Goal: Task Accomplishment & Management: Complete application form

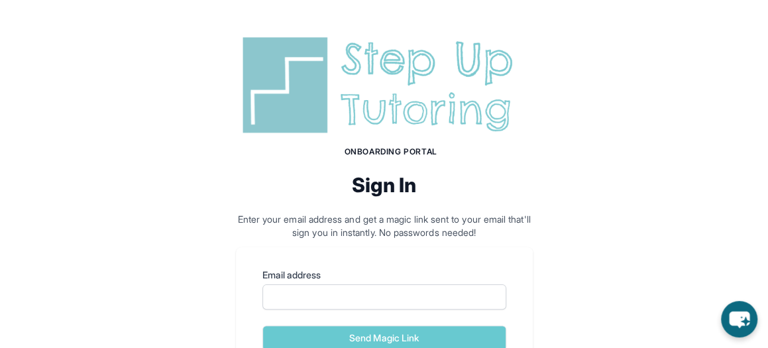
scroll to position [56, 0]
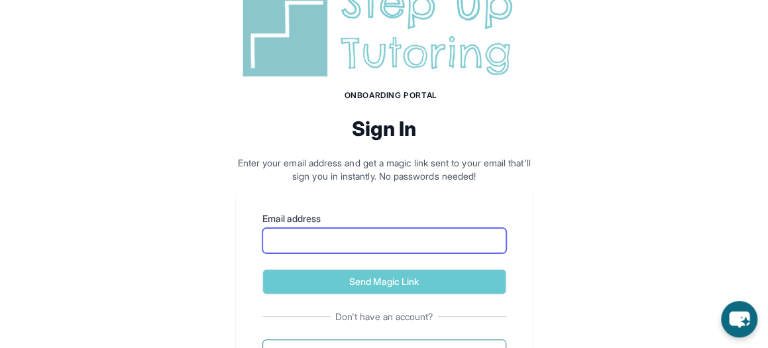
click at [366, 248] on input "Email address" at bounding box center [384, 240] width 244 height 25
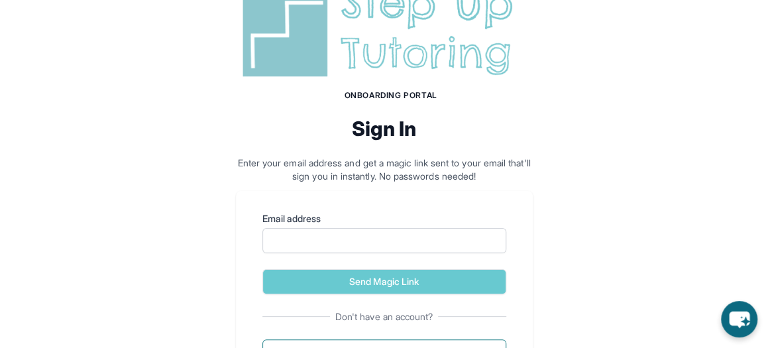
click at [543, 279] on div "Onboarding Portal Sign In Enter your email address and get a magic link sent to…" at bounding box center [384, 181] width 768 height 474
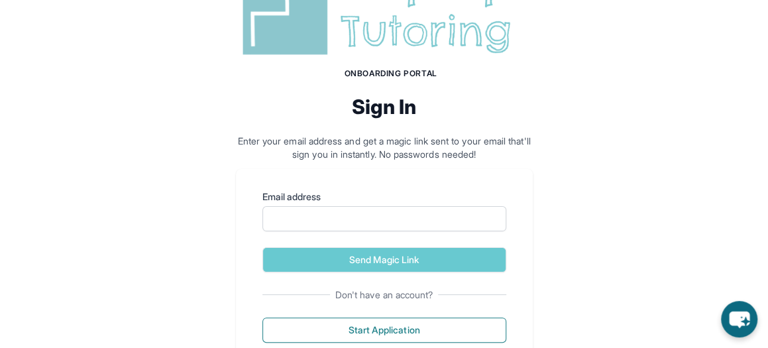
scroll to position [79, 0]
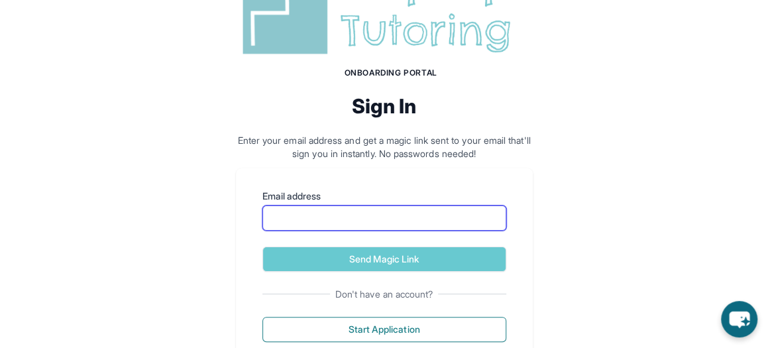
click at [396, 219] on input "Email address" at bounding box center [384, 217] width 244 height 25
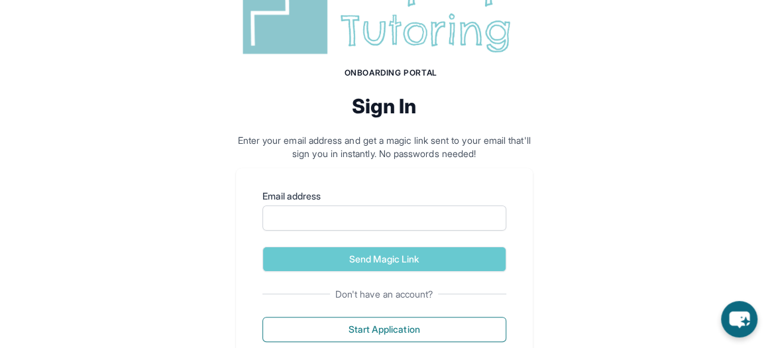
click at [572, 253] on div "Onboarding Portal Sign In Enter your email address and get a magic link sent to…" at bounding box center [384, 158] width 768 height 474
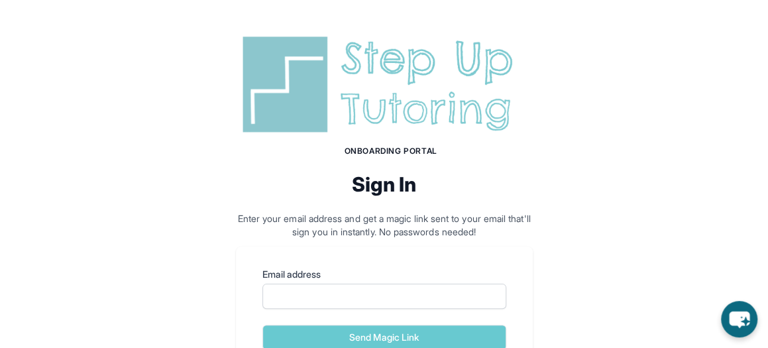
scroll to position [0, 0]
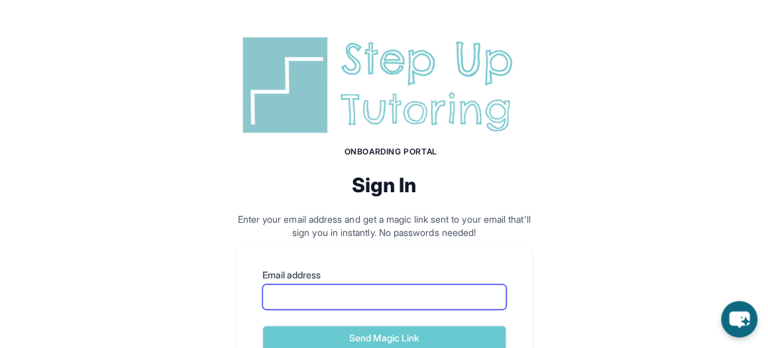
click at [292, 300] on input "Email address" at bounding box center [384, 296] width 244 height 25
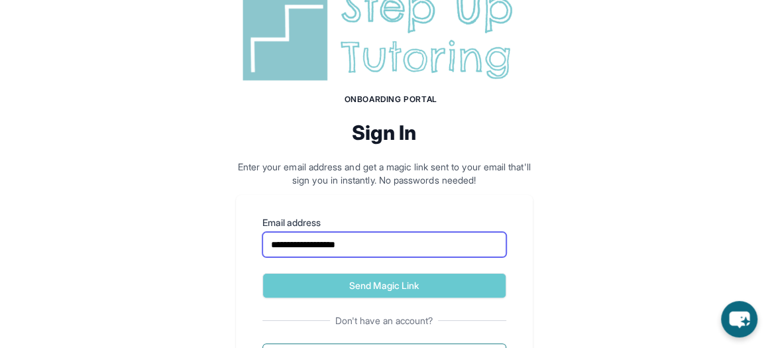
scroll to position [53, 0]
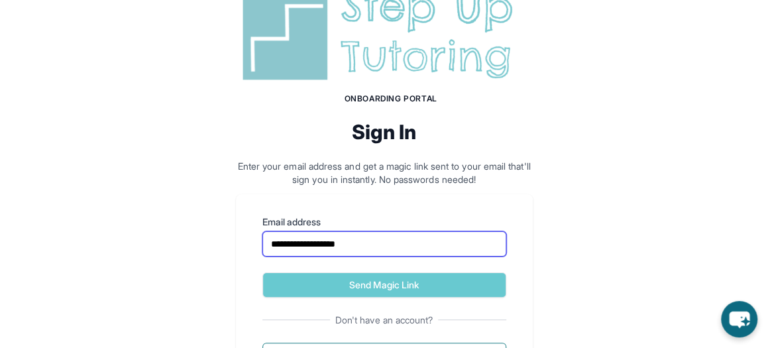
type input "**********"
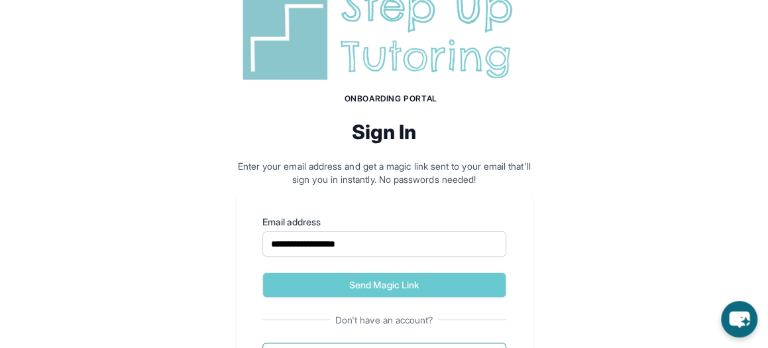
click at [377, 268] on form "**********" at bounding box center [384, 256] width 244 height 82
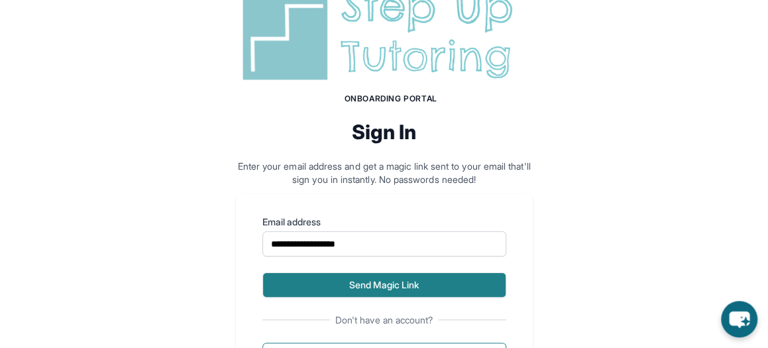
click at [380, 275] on button "Send Magic Link" at bounding box center [384, 284] width 244 height 25
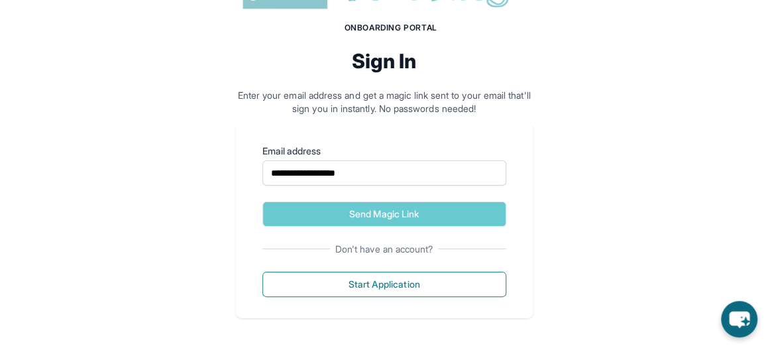
scroll to position [0, 0]
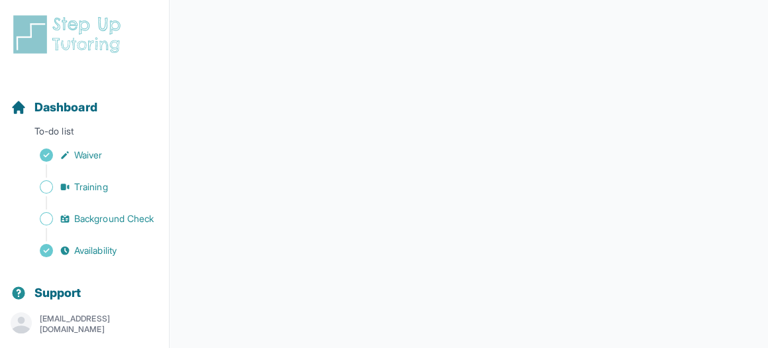
scroll to position [356, 0]
click at [93, 196] on div "Sidebar" at bounding box center [87, 202] width 153 height 13
click at [114, 209] on div "Sidebar" at bounding box center [87, 202] width 153 height 13
click at [121, 217] on span "Background Check" at bounding box center [114, 218] width 80 height 13
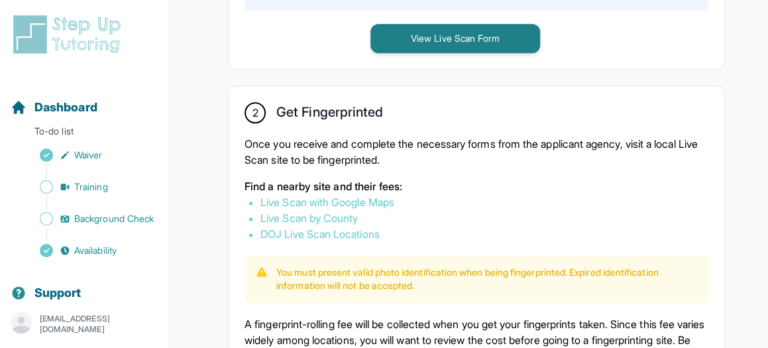
scroll to position [712, 0]
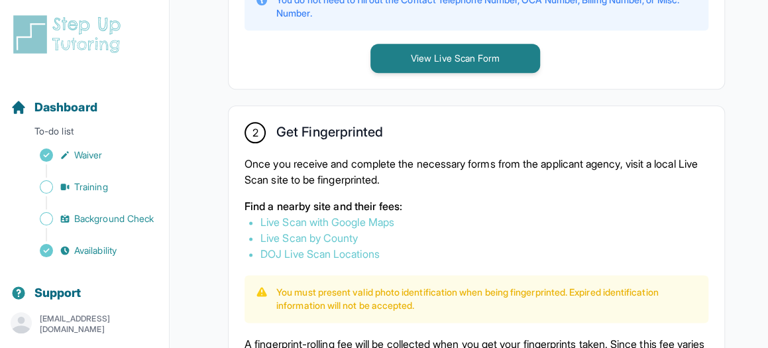
click at [387, 229] on link "Live Scan with Google Maps" at bounding box center [327, 221] width 134 height 13
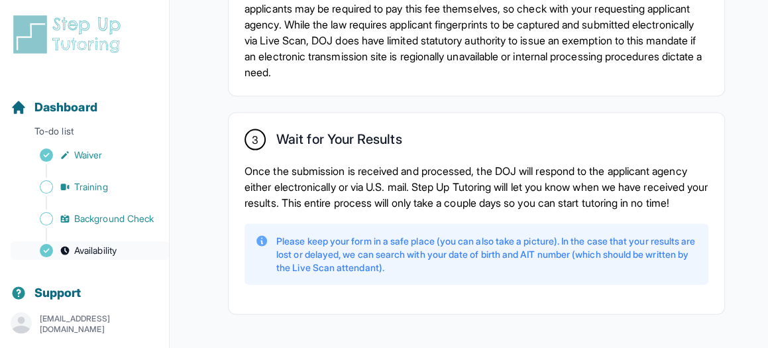
click at [113, 257] on span "Availability" at bounding box center [95, 250] width 42 height 13
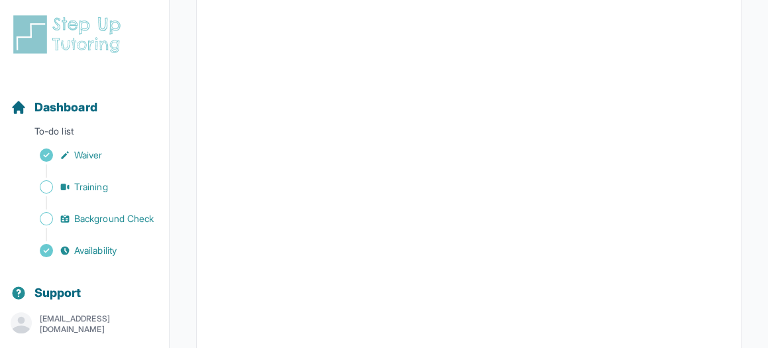
scroll to position [203, 0]
click at [74, 219] on span "Background Check" at bounding box center [114, 218] width 80 height 13
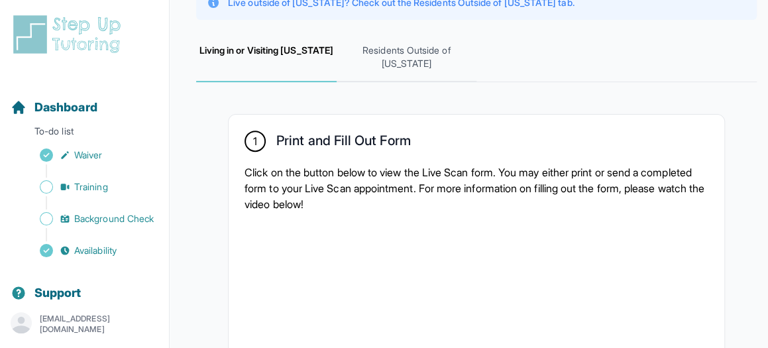
scroll to position [266, 0]
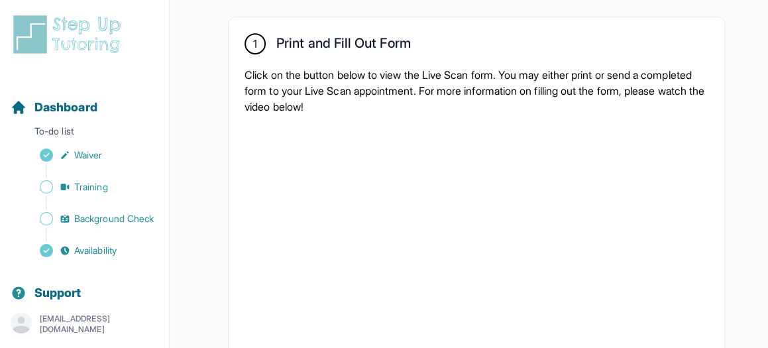
click at [85, 176] on div "Sidebar" at bounding box center [87, 170] width 153 height 13
click at [89, 180] on span "Training" at bounding box center [91, 186] width 34 height 13
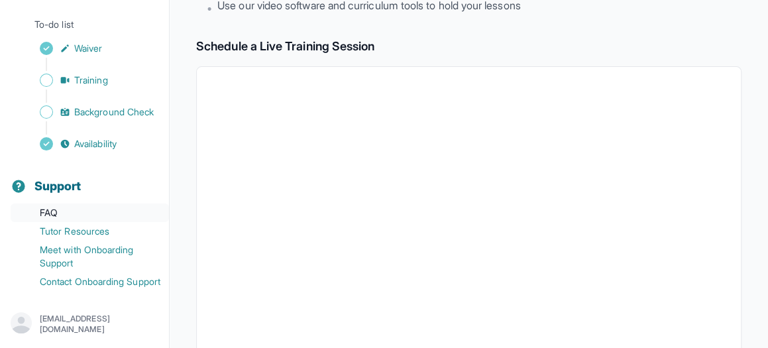
scroll to position [96, 0]
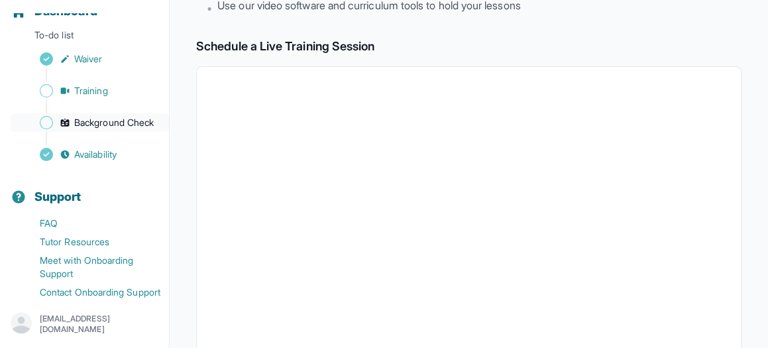
click at [122, 129] on span "Background Check" at bounding box center [114, 122] width 80 height 13
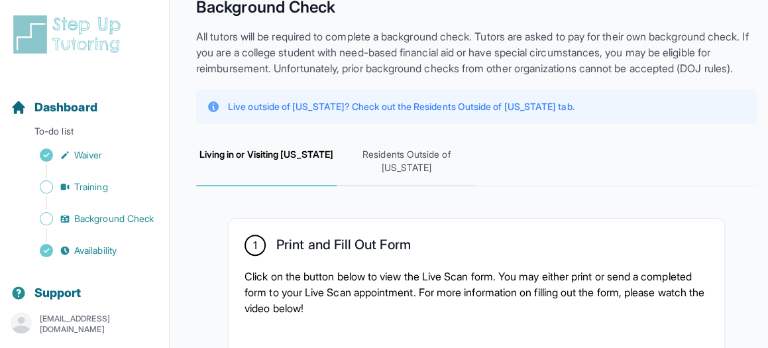
scroll to position [64, 0]
click at [391, 184] on span "Residents Outside of [US_STATE]" at bounding box center [407, 162] width 140 height 49
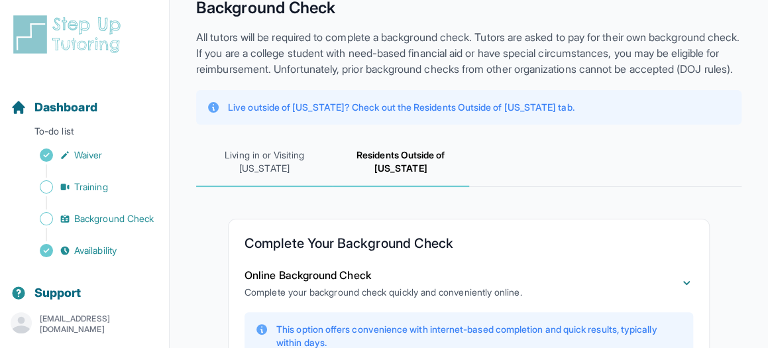
click at [262, 180] on span "Living in or Visiting [US_STATE]" at bounding box center [264, 162] width 136 height 49
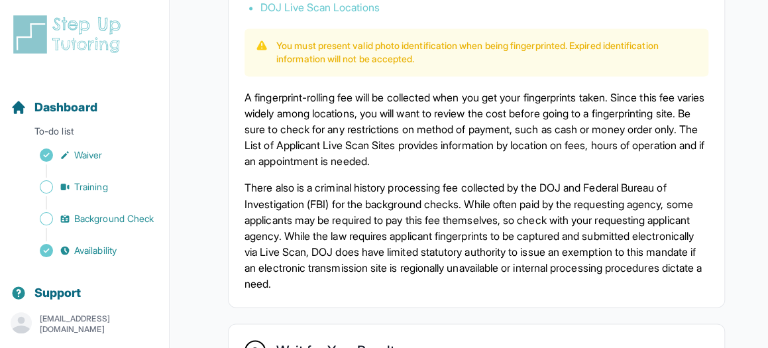
scroll to position [959, 0]
click at [95, 25] on img at bounding box center [70, 34] width 118 height 42
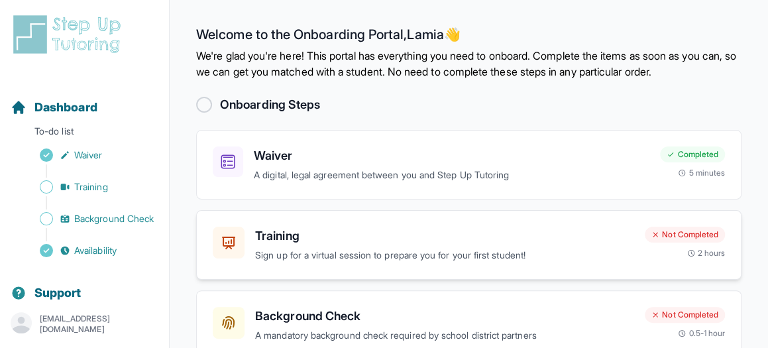
click at [677, 233] on div "Not Completed" at bounding box center [685, 235] width 80 height 16
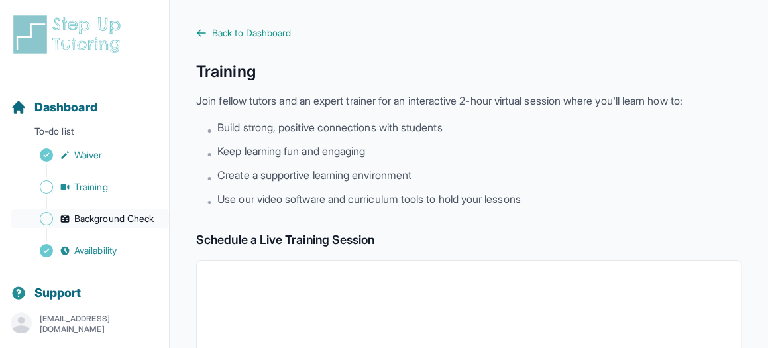
click at [108, 220] on span "Background Check" at bounding box center [114, 218] width 80 height 13
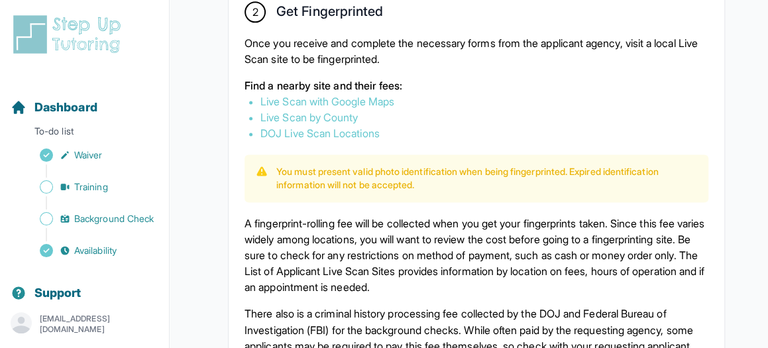
scroll to position [831, 0]
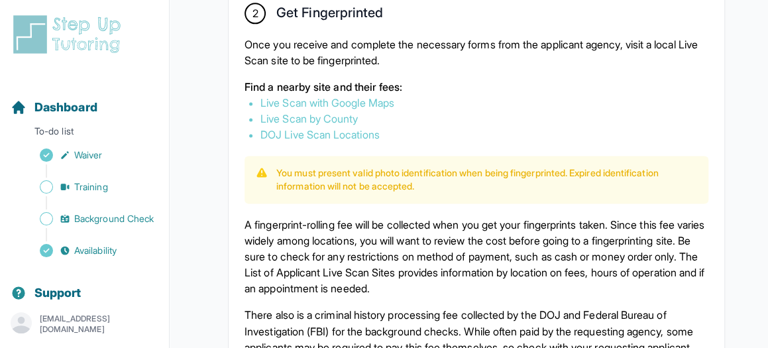
click at [445, 178] on div "You must present valid photo identification when being fingerprinted. Expired i…" at bounding box center [476, 180] width 464 height 48
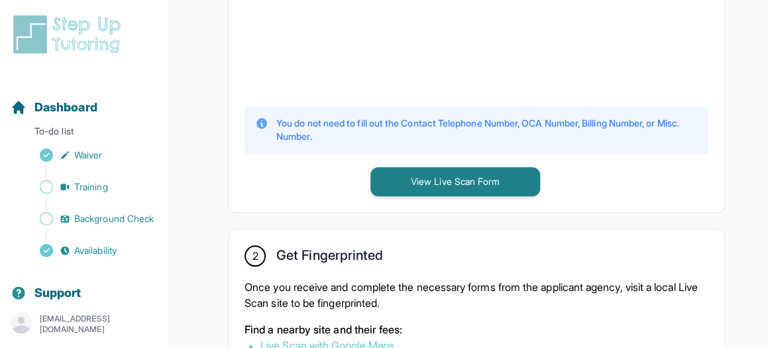
scroll to position [582, 0]
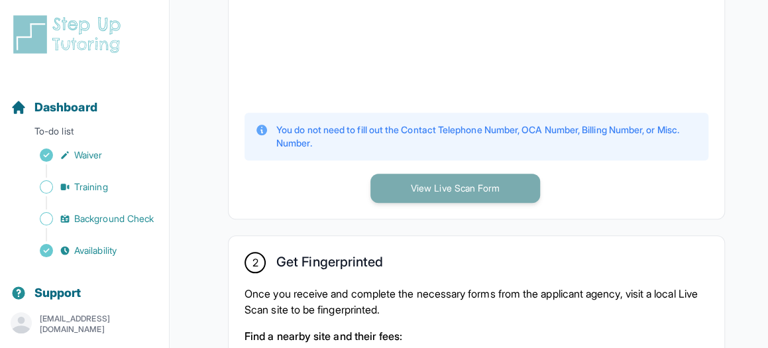
click at [464, 203] on button "View Live Scan Form" at bounding box center [455, 188] width 170 height 29
